Goal: Find specific page/section: Find specific page/section

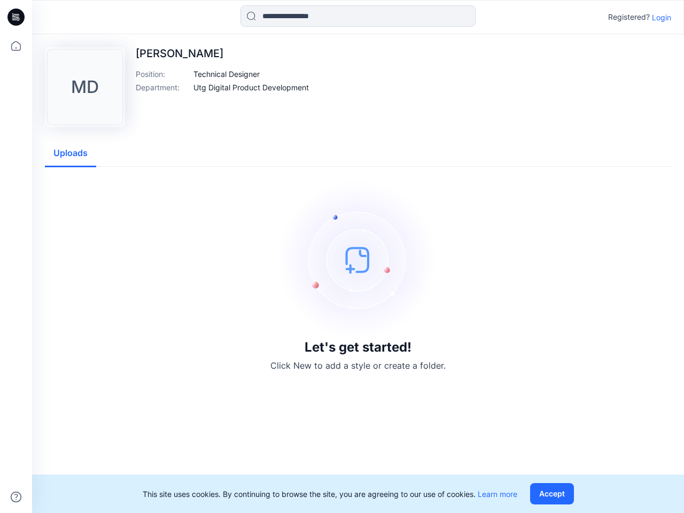
click at [342, 256] on img at bounding box center [358, 259] width 160 height 160
click at [17, 17] on icon at bounding box center [17, 17] width 4 height 1
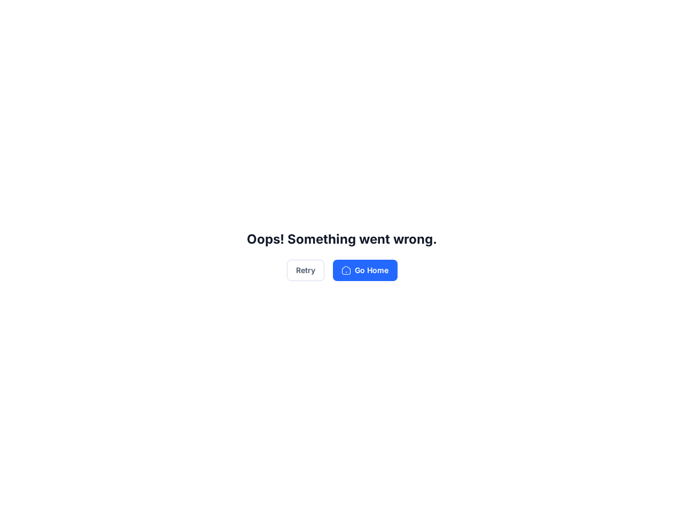
click at [16, 46] on div "Oops! Something went wrong. Retry Go Home" at bounding box center [342, 256] width 684 height 513
click at [16, 497] on div "Oops! Something went wrong. Retry Go Home" at bounding box center [342, 256] width 684 height 513
click at [358, 16] on div "Oops! Something went wrong. Retry Go Home" at bounding box center [342, 256] width 684 height 513
click at [661, 17] on div "Oops! Something went wrong. Retry Go Home" at bounding box center [342, 256] width 684 height 513
click at [227, 74] on div "Oops! Something went wrong. Retry Go Home" at bounding box center [342, 256] width 684 height 513
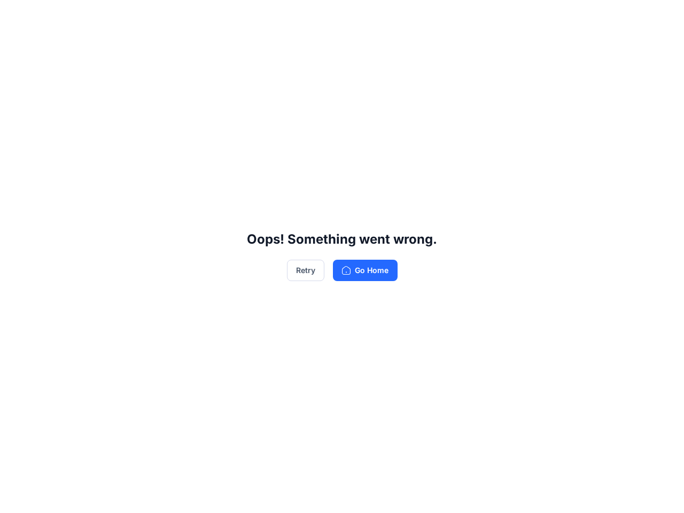
click at [251, 87] on div "Oops! Something went wrong. Retry Go Home" at bounding box center [342, 256] width 684 height 513
click at [71, 153] on div "Oops! Something went wrong. Retry Go Home" at bounding box center [342, 256] width 684 height 513
click at [554, 494] on div "Oops! Something went wrong. Retry Go Home" at bounding box center [342, 256] width 684 height 513
